Goal: Transaction & Acquisition: Download file/media

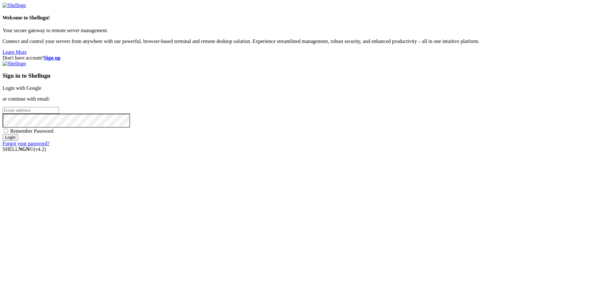
type input "[EMAIL_ADDRESS][DOMAIN_NAME]"
click at [18, 141] on input "Login" at bounding box center [11, 137] width 16 height 7
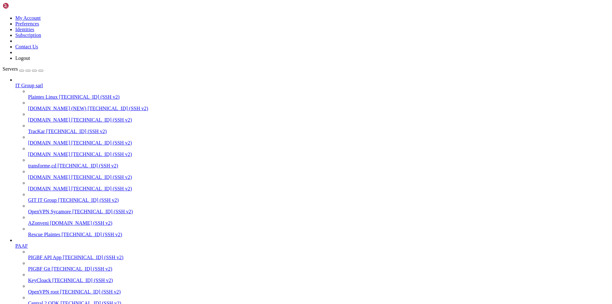
click at [38, 190] on span "[DOMAIN_NAME]" at bounding box center [49, 188] width 42 height 5
click at [41, 71] on icon "button" at bounding box center [41, 71] width 0 height 0
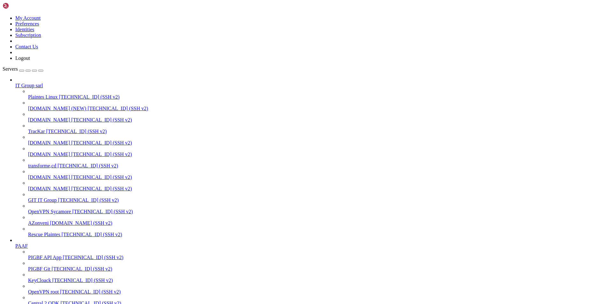
type input "/home/[PERSON_NAME]"
